Goal: Task Accomplishment & Management: Manage account settings

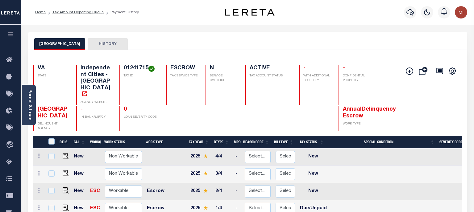
click at [89, 10] on li "Tax Amount Reporting Queue" at bounding box center [75, 13] width 58 height 6
click at [88, 11] on link "Tax Amount Reporting Queue" at bounding box center [77, 12] width 51 height 4
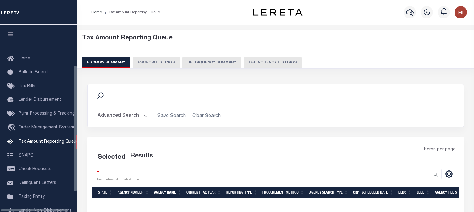
scroll to position [64, 0]
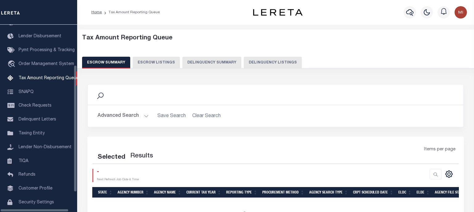
select select "100"
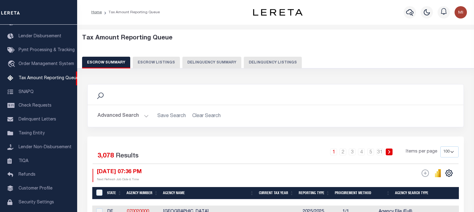
click at [212, 64] on button "Delinquency Summary" at bounding box center [211, 63] width 59 height 12
select select
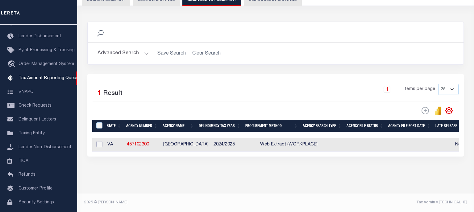
click at [99, 143] on input "checkbox" at bounding box center [99, 144] width 6 height 6
checkbox input "true"
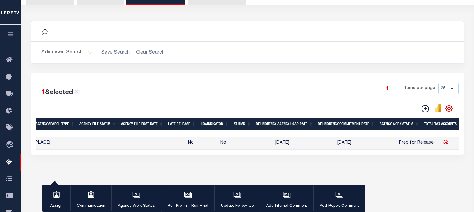
scroll to position [0, 0]
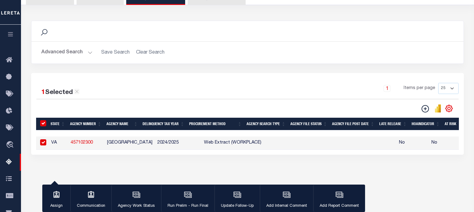
click at [88, 52] on button "Advanced Search" at bounding box center [66, 53] width 51 height 12
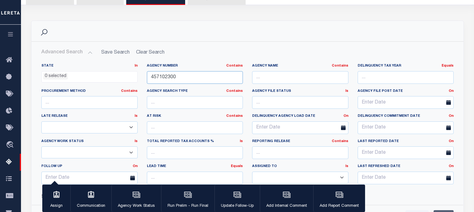
click at [184, 76] on input "457102300" at bounding box center [195, 77] width 96 height 13
paste input "36027170"
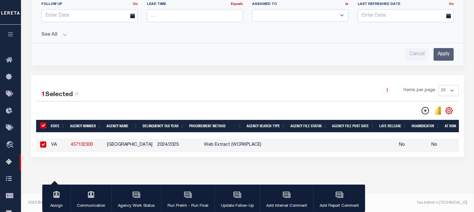
click at [442, 55] on input "Apply" at bounding box center [443, 54] width 20 height 13
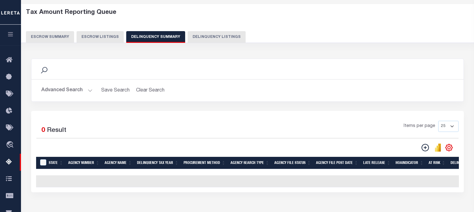
click at [84, 89] on button "Advanced Search" at bounding box center [66, 91] width 51 height 12
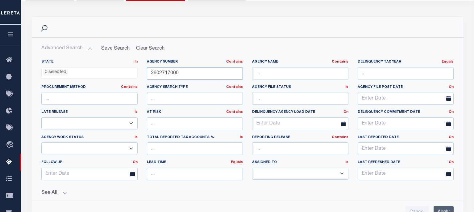
click at [183, 72] on input "3602717000" at bounding box center [195, 73] width 96 height 13
paste input "10140667"
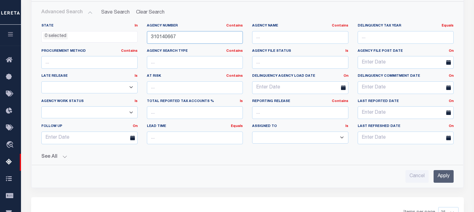
type input "310140667"
click at [441, 172] on input "Apply" at bounding box center [443, 176] width 20 height 13
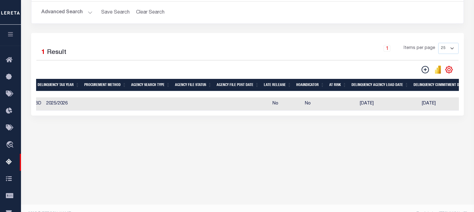
scroll to position [0, 58]
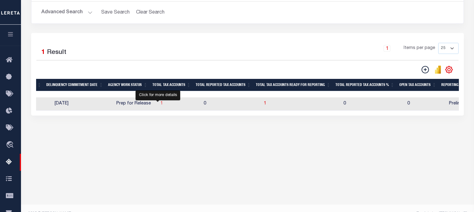
click at [160, 103] on span "1" at bounding box center [161, 103] width 2 height 4
select select "100"
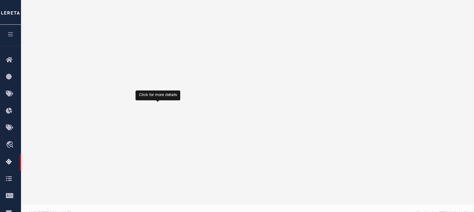
select select "100"
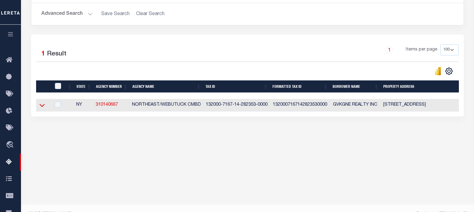
click at [41, 105] on icon at bounding box center [41, 105] width 5 height 6
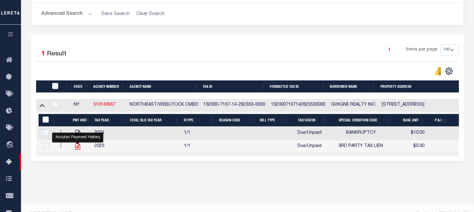
click at [76, 147] on icon "" at bounding box center [78, 147] width 8 height 8
checkbox input "true"
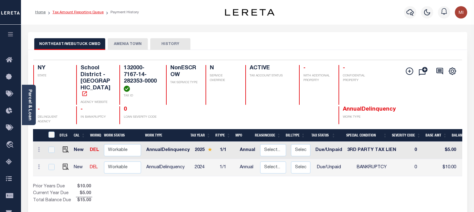
click at [93, 14] on link "Tax Amount Reporting Queue" at bounding box center [77, 12] width 51 height 4
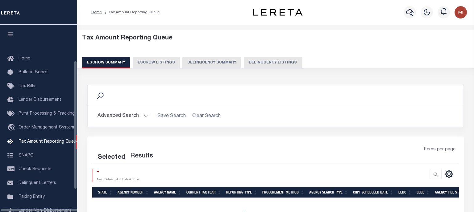
select select "100"
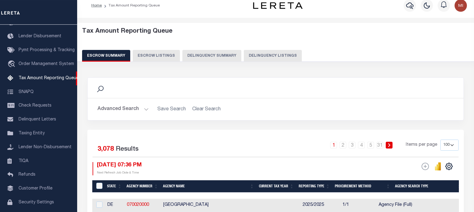
scroll to position [4, 0]
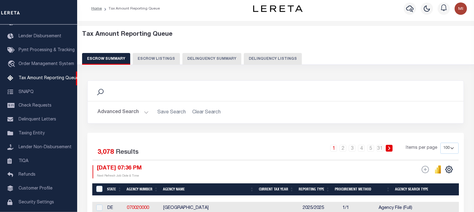
click at [202, 62] on button "Delinquency Summary" at bounding box center [211, 59] width 59 height 12
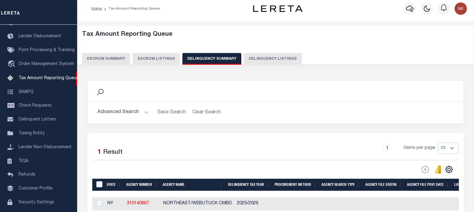
scroll to position [64, 0]
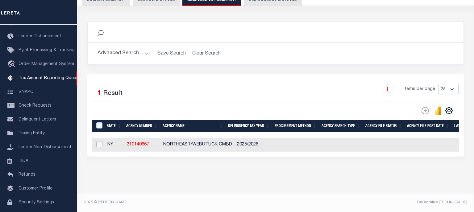
click at [100, 144] on input "checkbox" at bounding box center [99, 144] width 6 height 6
checkbox input "true"
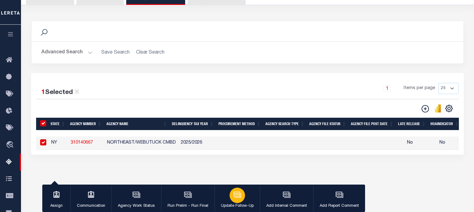
click at [234, 197] on icon "button" at bounding box center [237, 194] width 6 height 5
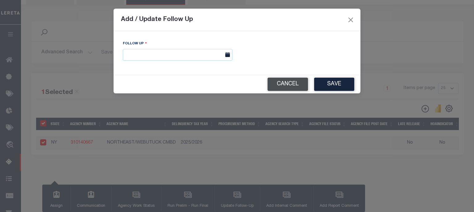
click at [283, 83] on button "Cancel" at bounding box center [287, 84] width 40 height 13
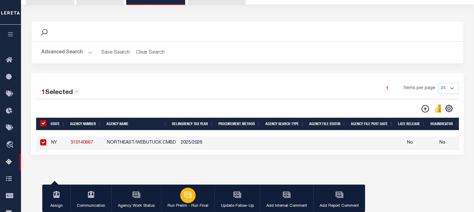
click at [187, 196] on icon "button" at bounding box center [188, 195] width 8 height 8
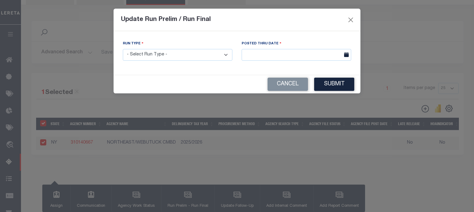
click at [123, 49] on select "- Select Run Type - Prelim Run Final Run" at bounding box center [178, 55] width 110 height 12
select select "P"
click option "Prelim Run" at bounding box center [0, 0] width 0 height 0
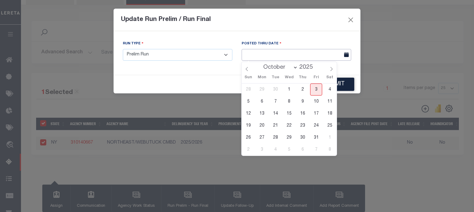
click at [252, 57] on input "text" at bounding box center [297, 55] width 110 height 12
click at [316, 86] on span "3" at bounding box center [316, 90] width 12 height 12
type input "[DATE]"
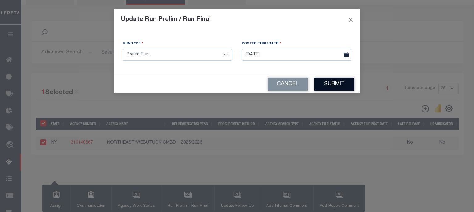
click at [336, 86] on button "Submit" at bounding box center [334, 84] width 40 height 13
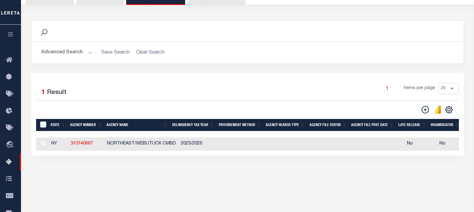
click at [159, 80] on div "1 Selected 1 Result 1 Items per page 25 100 200 500 1000" at bounding box center [247, 114] width 433 height 83
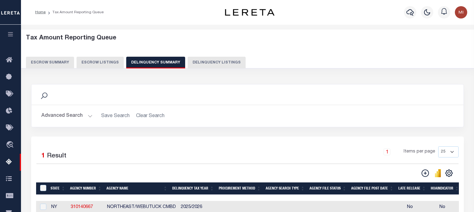
click at [86, 118] on button "Advanced Search" at bounding box center [66, 116] width 51 height 12
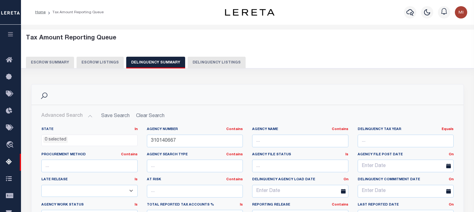
scroll to position [60, 0]
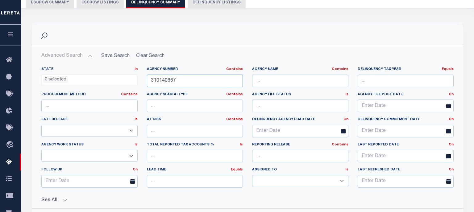
click at [180, 80] on input "310140667" at bounding box center [195, 81] width 96 height 13
paste input "602717000"
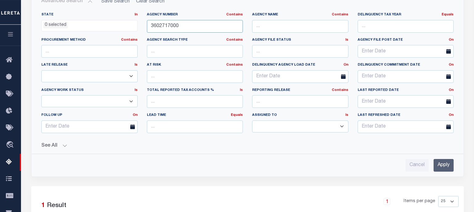
scroll to position [123, 0]
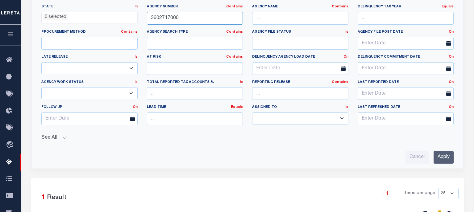
type input "3602717000"
click at [447, 155] on input "Apply" at bounding box center [443, 157] width 20 height 13
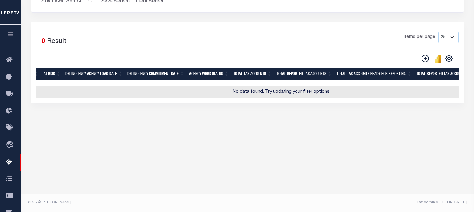
scroll to position [0, 0]
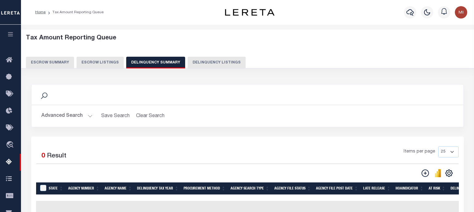
click at [84, 117] on button "Advanced Search" at bounding box center [66, 116] width 51 height 12
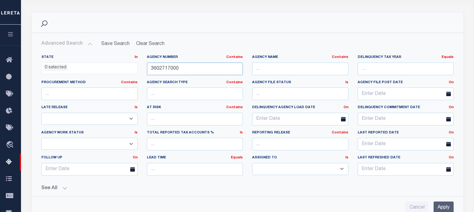
click at [188, 68] on input "3602717000" at bounding box center [195, 69] width 96 height 13
paste input "10140667"
type input "310140667"
click at [446, 206] on input "Apply" at bounding box center [443, 208] width 20 height 13
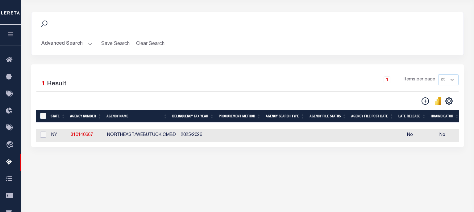
click at [42, 135] on input "checkbox" at bounding box center [43, 135] width 6 height 6
checkbox input "true"
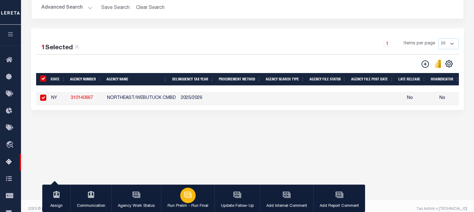
click at [188, 193] on icon "button" at bounding box center [188, 195] width 8 height 8
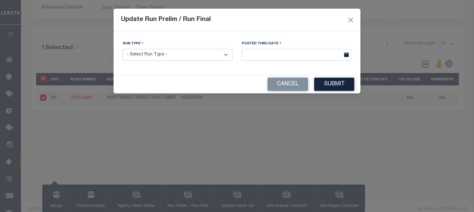
click at [123, 49] on select "- Select Run Type - Prelim Run Final Run" at bounding box center [178, 55] width 110 height 12
select select "F"
click option "Final Run" at bounding box center [0, 0] width 0 height 0
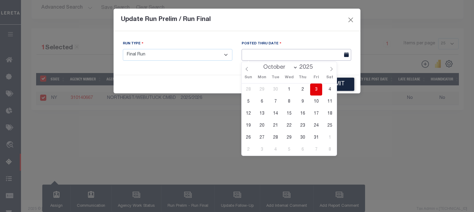
click at [297, 52] on input "text" at bounding box center [297, 55] width 110 height 12
click at [316, 90] on span "3" at bounding box center [316, 90] width 12 height 12
type input "[DATE]"
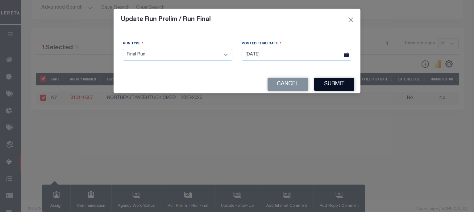
click at [332, 85] on button "Submit" at bounding box center [334, 84] width 40 height 13
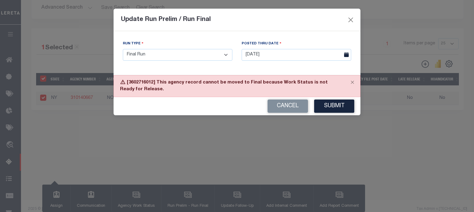
click at [355, 19] on div "Update Run Prelim / Run Final" at bounding box center [237, 20] width 247 height 23
click at [351, 20] on button "Close" at bounding box center [351, 20] width 8 height 8
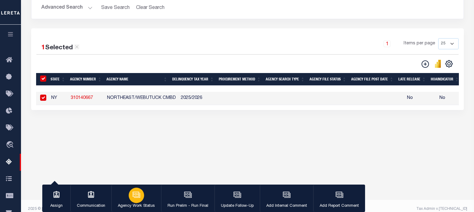
click at [134, 196] on icon "button" at bounding box center [136, 194] width 5 height 3
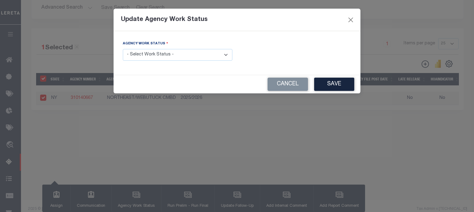
click at [123, 49] on select "- Select Work Status - In Progress Pending Agency Follow-up Pending QC Ready fo…" at bounding box center [178, 55] width 110 height 12
select select "6"
click option "Ready for Release" at bounding box center [0, 0] width 0 height 0
click at [330, 84] on button "Save" at bounding box center [334, 84] width 40 height 13
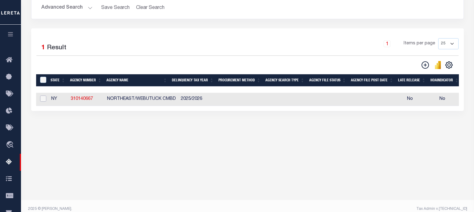
click at [43, 99] on input "checkbox" at bounding box center [43, 99] width 6 height 6
checkbox input "true"
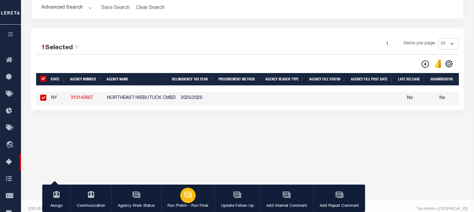
click at [185, 202] on div "button" at bounding box center [187, 195] width 15 height 15
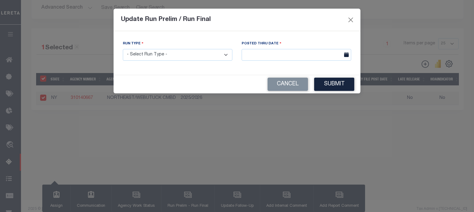
click at [123, 49] on select "- Select Run Type - Prelim Run Final Run" at bounding box center [178, 55] width 110 height 12
select select "F"
click option "Final Run" at bounding box center [0, 0] width 0 height 0
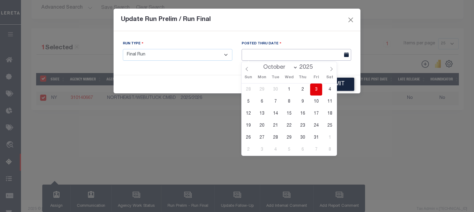
click at [304, 57] on input "text" at bounding box center [297, 55] width 110 height 12
click at [317, 89] on span "3" at bounding box center [316, 90] width 12 height 12
type input "[DATE]"
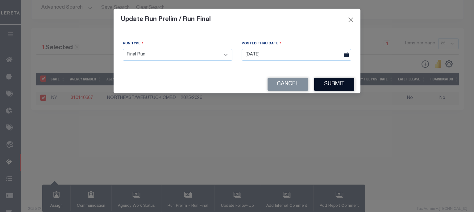
click at [329, 84] on button "Submit" at bounding box center [334, 84] width 40 height 13
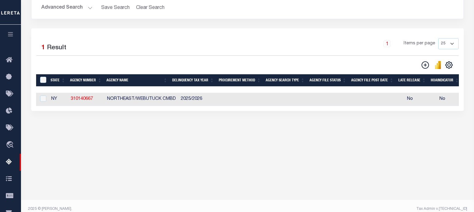
click at [219, 23] on div "Search Advanced Search Save Search Clear Search SummaryGridWrapper_dynamictable…" at bounding box center [248, 2] width 442 height 52
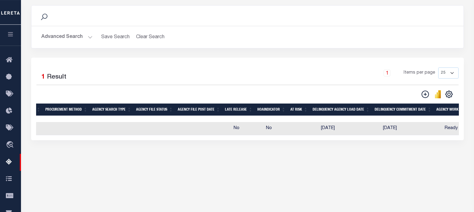
scroll to position [0, 193]
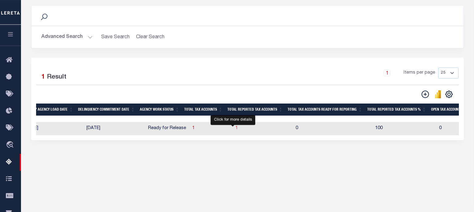
click at [235, 127] on span "1" at bounding box center [236, 128] width 2 height 4
select select "100"
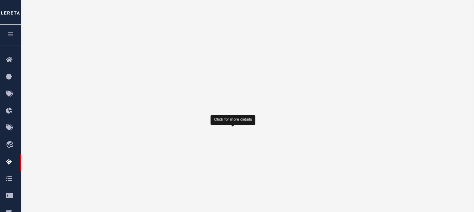
select select "100"
